Goal: Navigation & Orientation: Find specific page/section

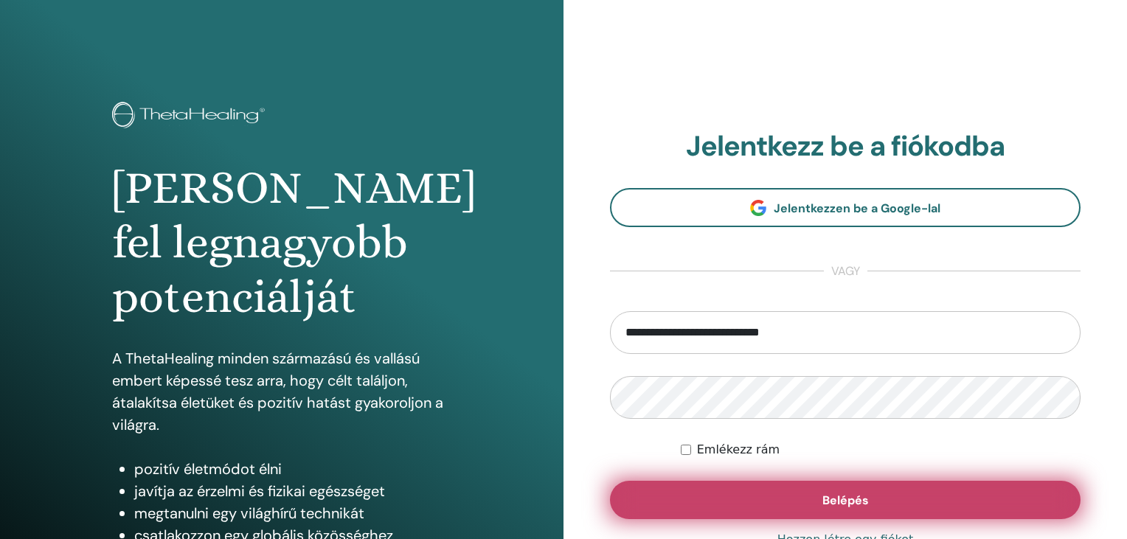
type input "**********"
click at [839, 503] on span "Belépés" at bounding box center [845, 500] width 46 height 15
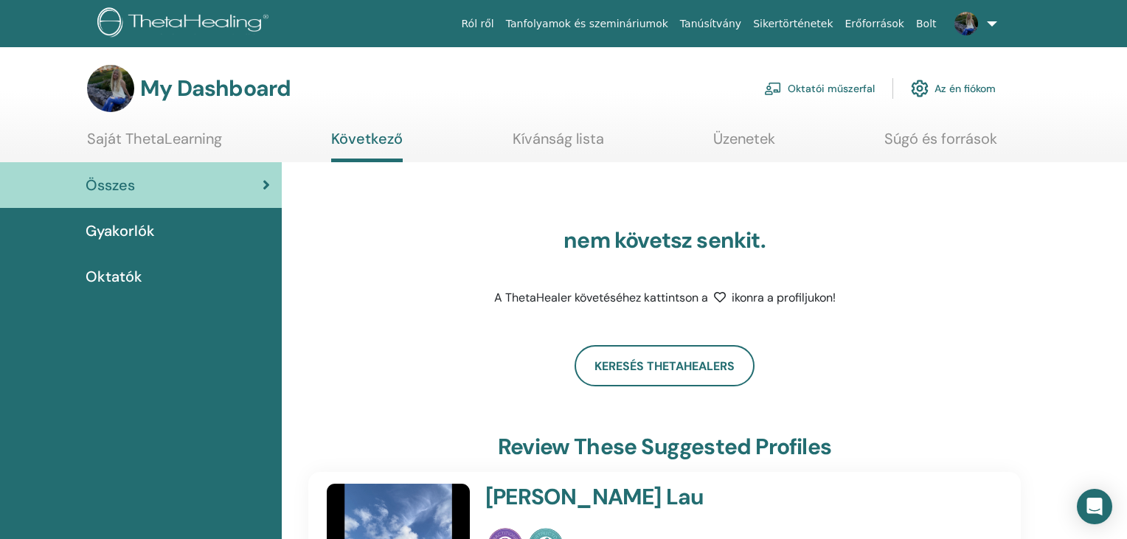
click at [808, 94] on link "Oktatói műszerfal" at bounding box center [819, 88] width 111 height 32
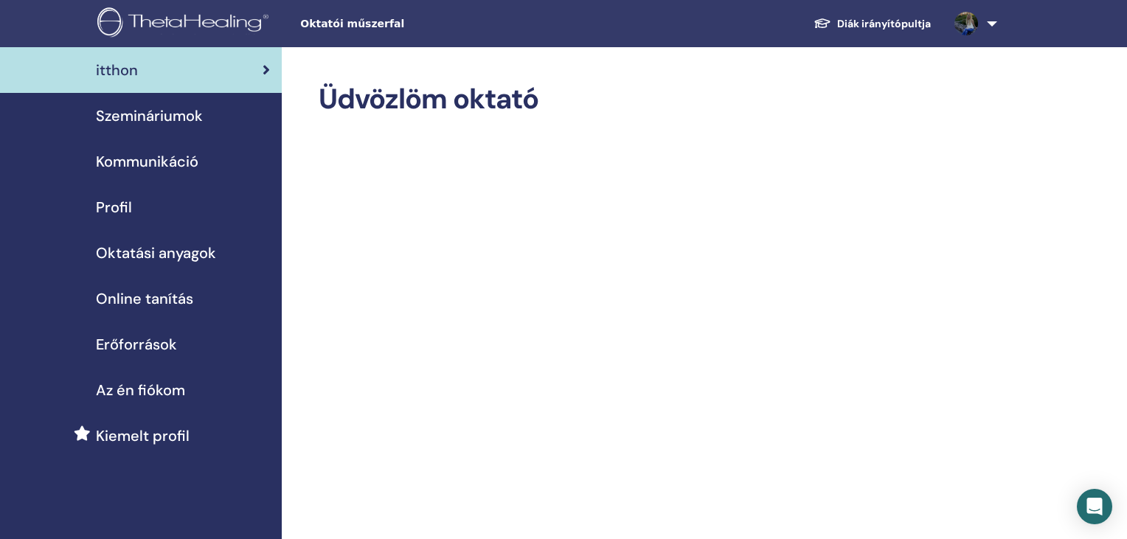
click at [122, 206] on span "Profil" at bounding box center [114, 207] width 36 height 22
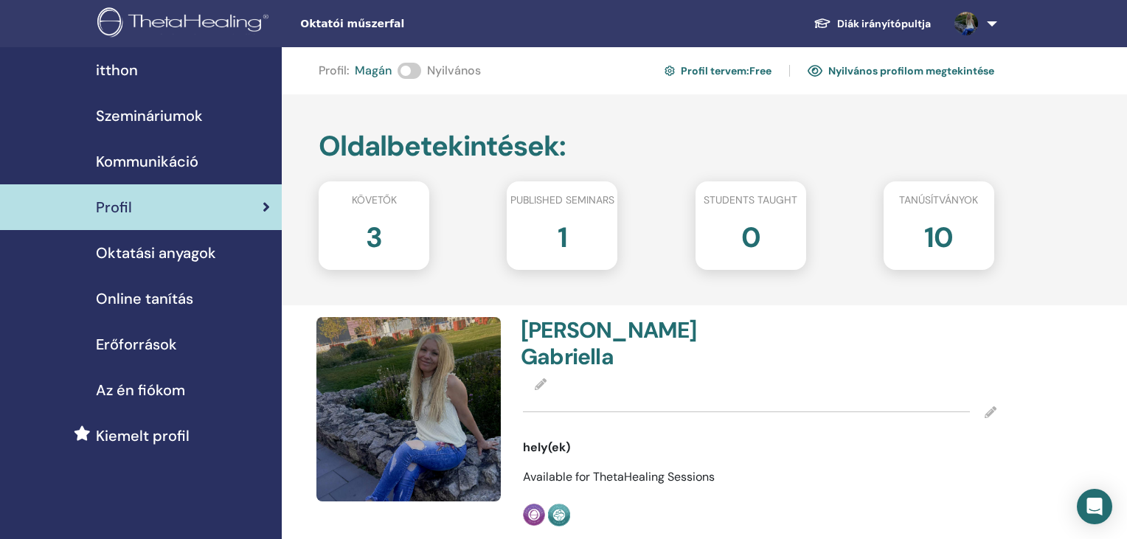
click at [403, 378] on img at bounding box center [408, 409] width 184 height 184
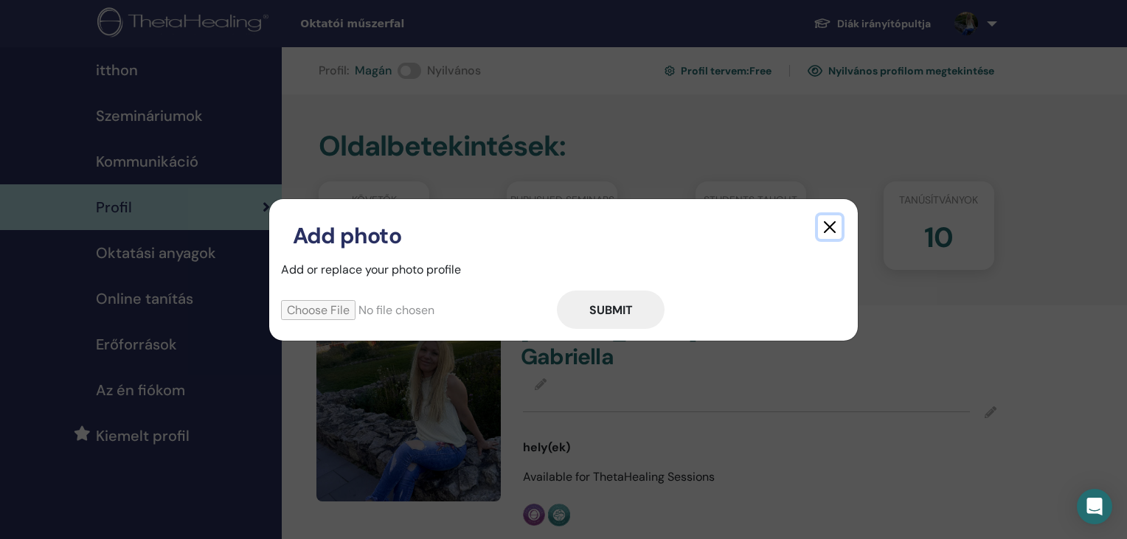
click at [831, 229] on button "button" at bounding box center [830, 227] width 24 height 24
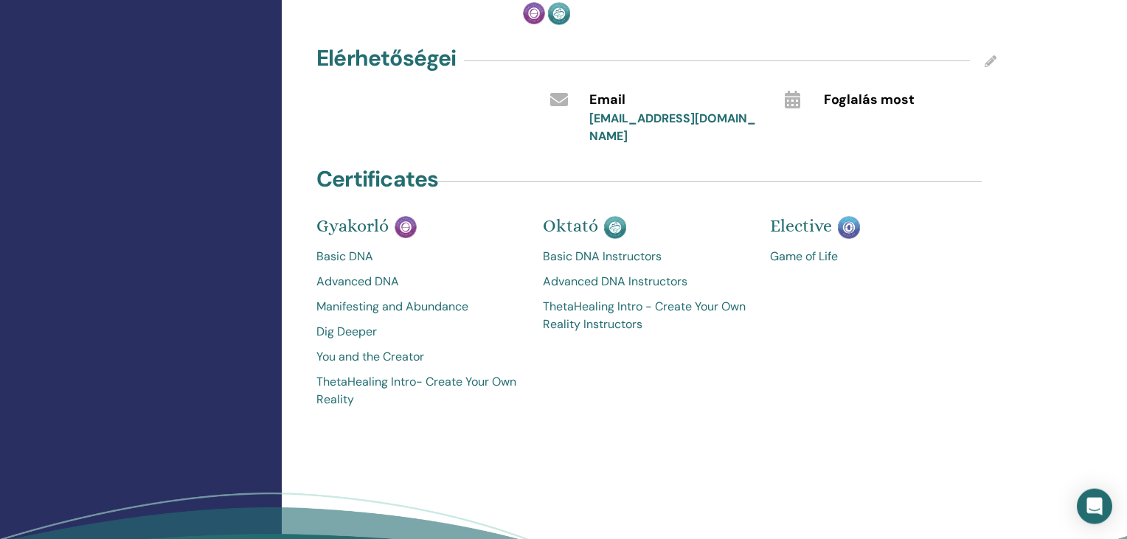
scroll to position [527, 0]
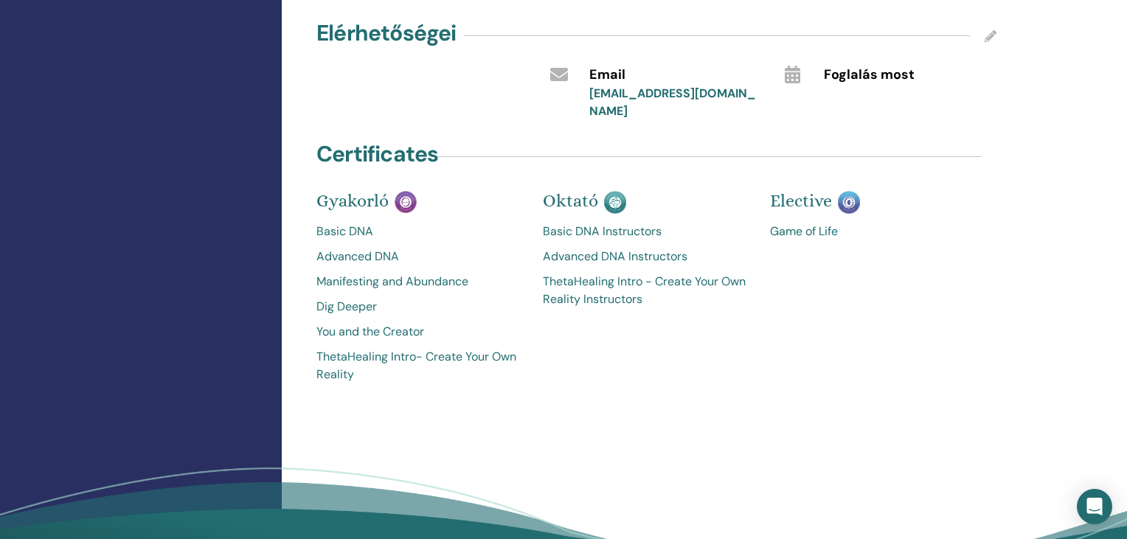
click at [802, 223] on link "Game of Life" at bounding box center [872, 232] width 204 height 18
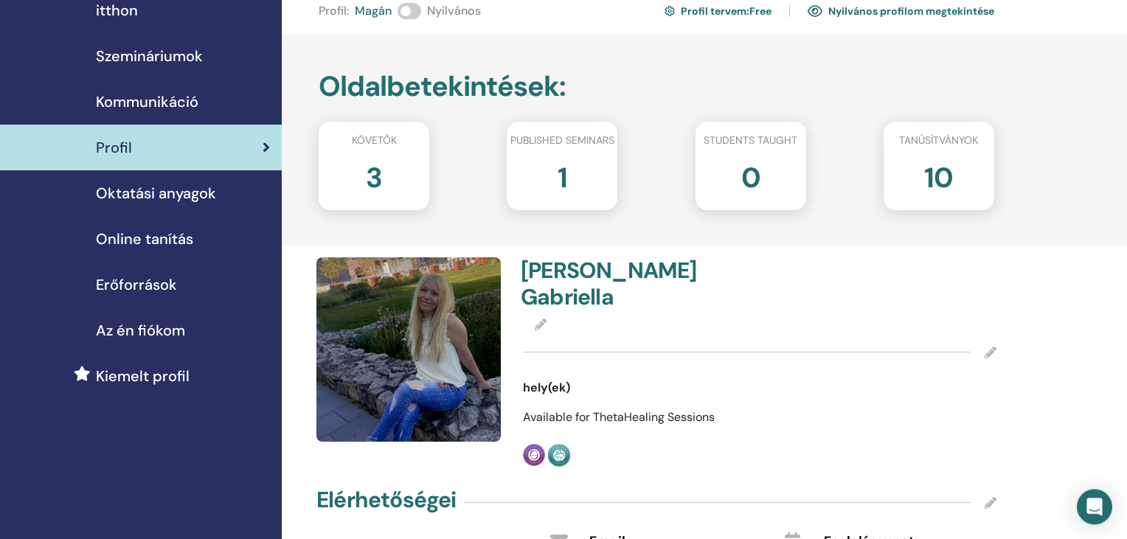
scroll to position [50, 0]
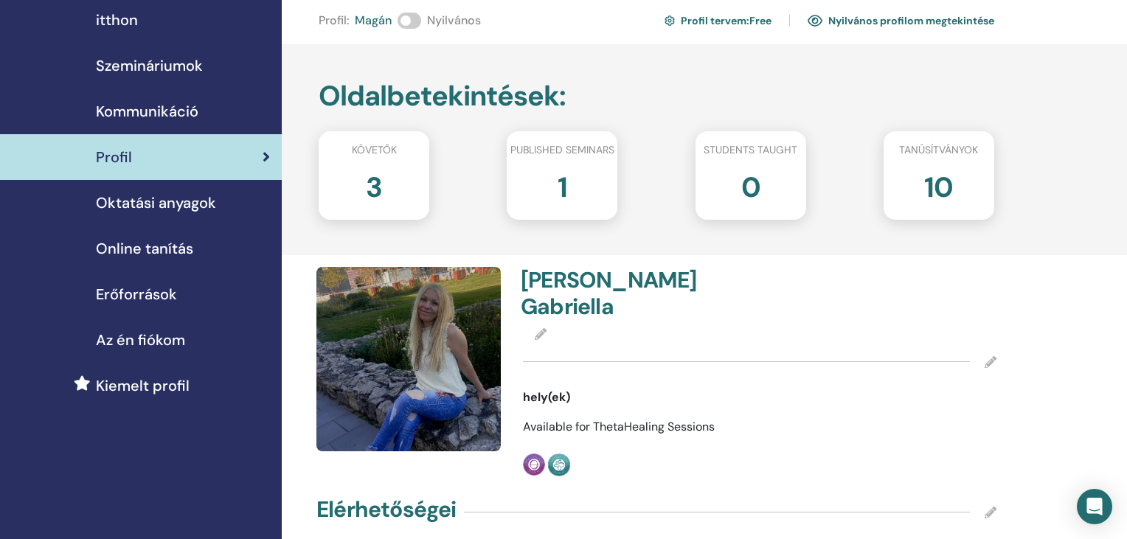
click at [153, 337] on span "Az én fiókom" at bounding box center [140, 340] width 89 height 22
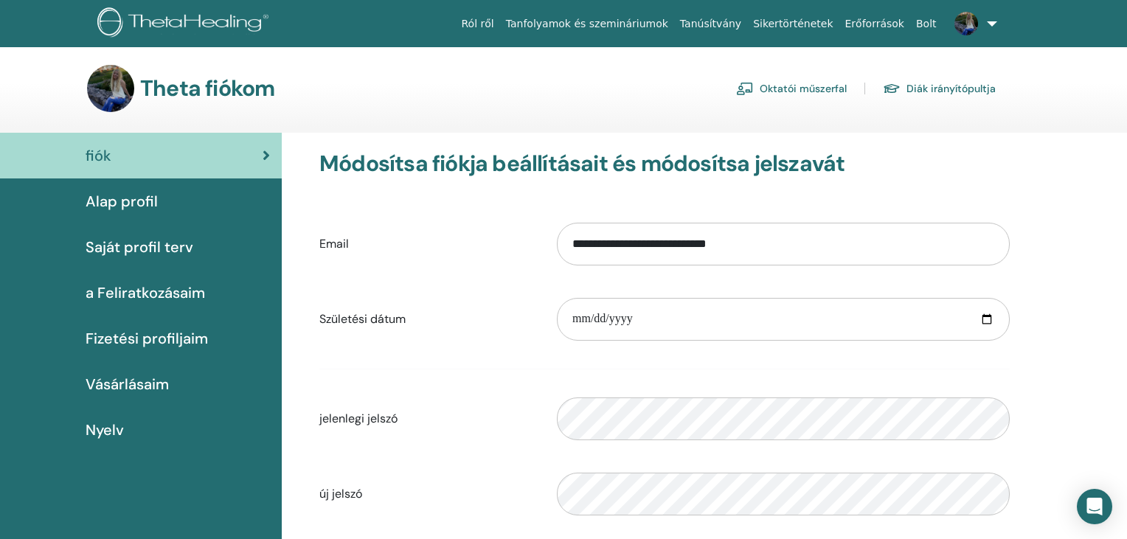
click at [814, 89] on link "Oktatói műszerfal" at bounding box center [791, 89] width 111 height 24
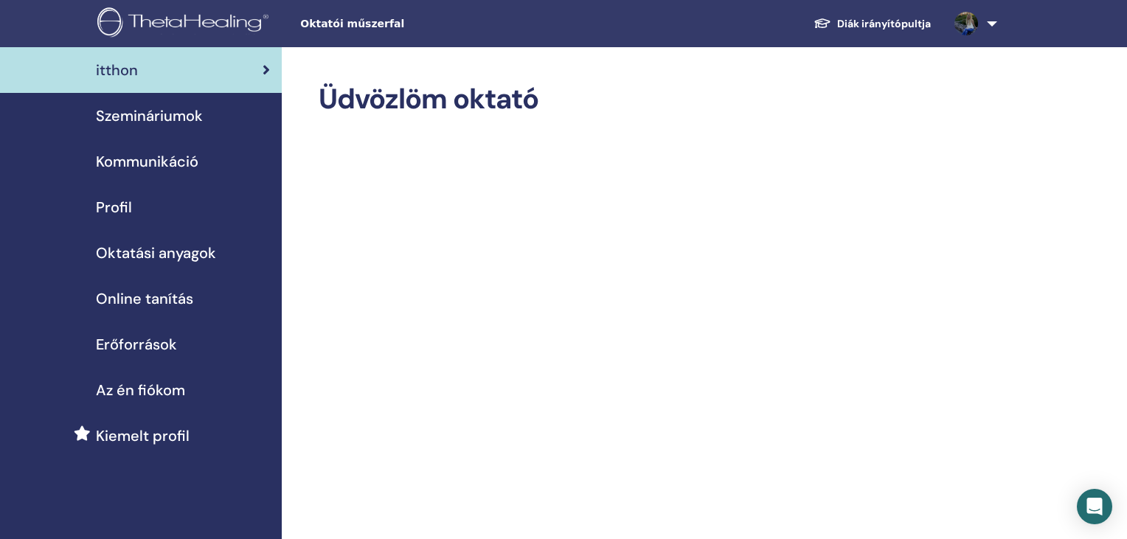
click at [129, 339] on span "Erőforrások" at bounding box center [136, 344] width 81 height 22
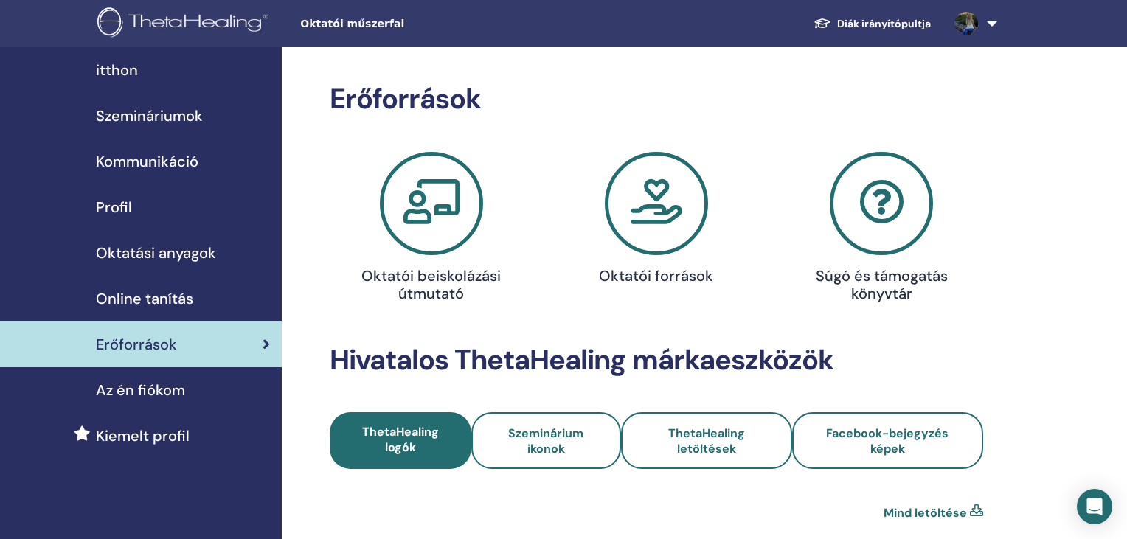
click at [634, 273] on h4 "Oktatói források" at bounding box center [656, 276] width 145 height 18
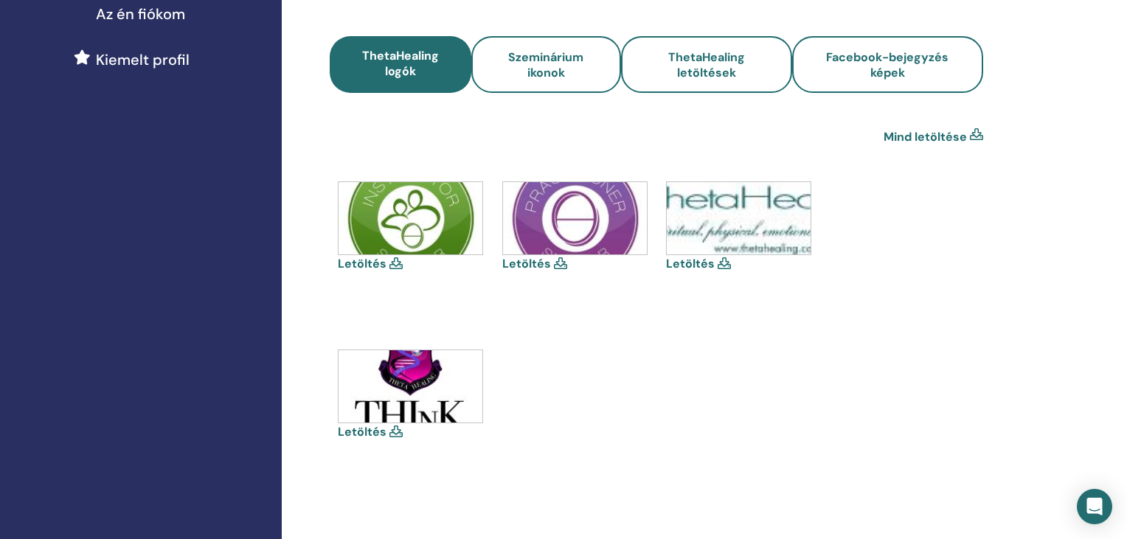
scroll to position [75, 0]
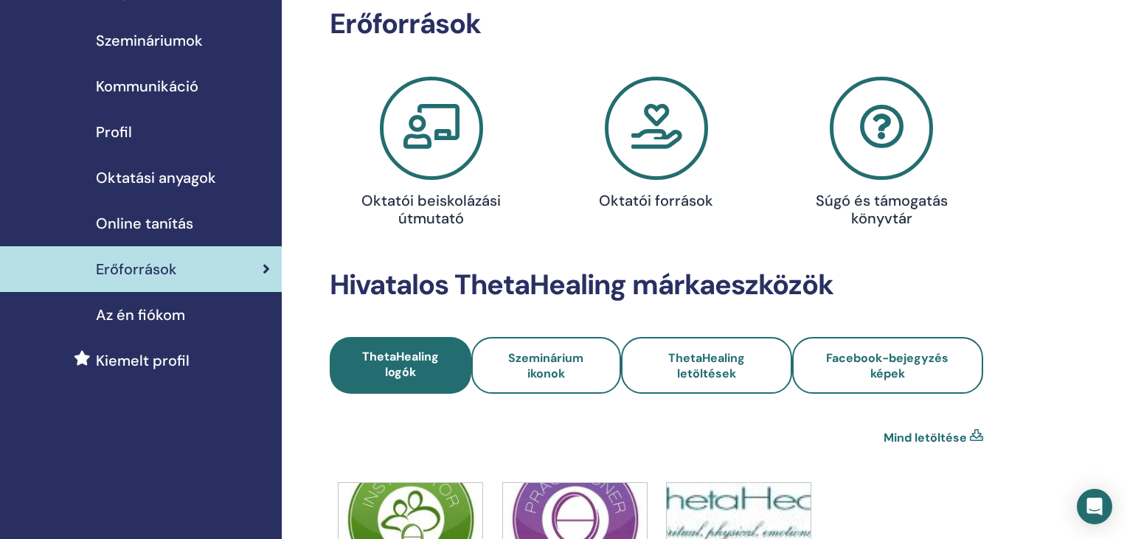
click at [123, 135] on span "Profil" at bounding box center [114, 132] width 36 height 22
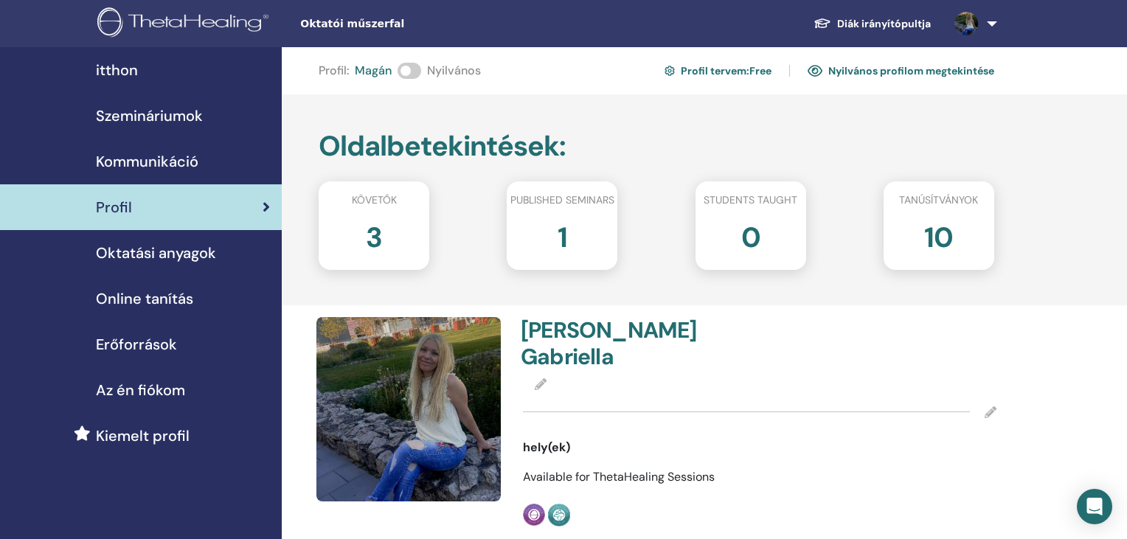
click at [162, 249] on span "Oktatási anyagok" at bounding box center [156, 253] width 120 height 22
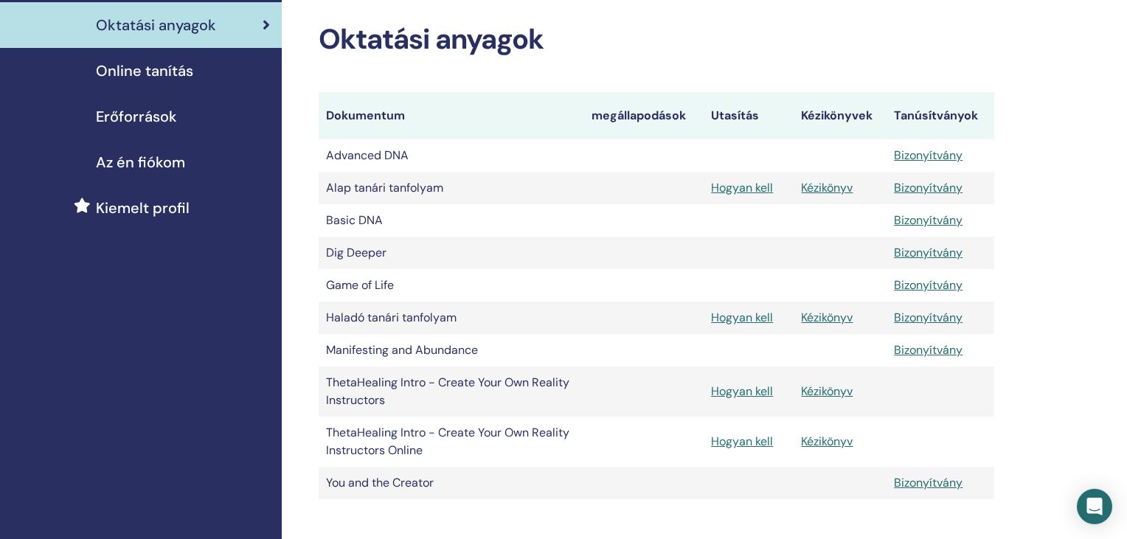
scroll to position [301, 0]
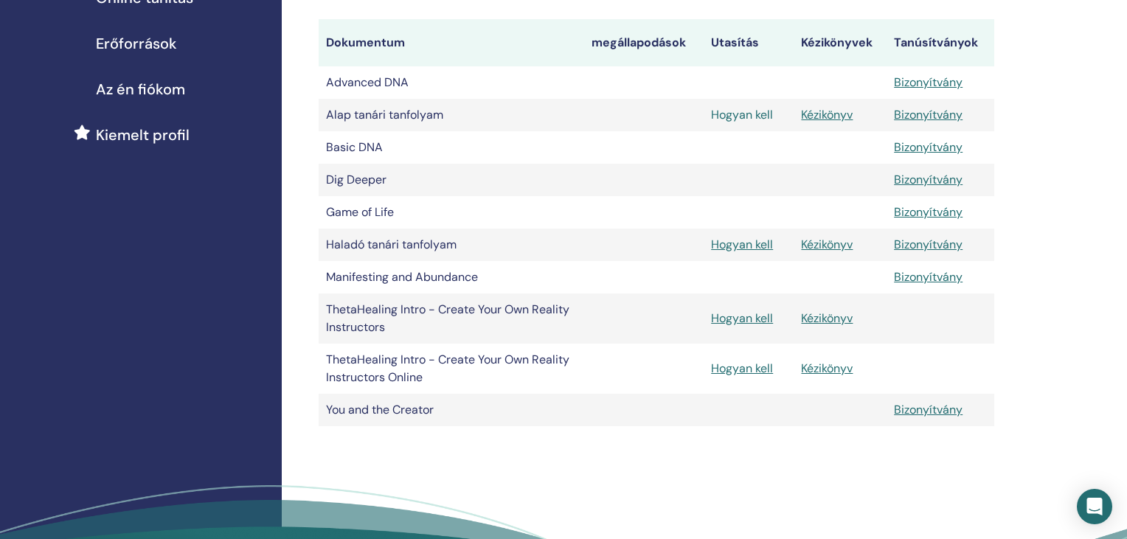
click at [744, 113] on link "Hogyan kell" at bounding box center [742, 114] width 62 height 15
